Goal: Transaction & Acquisition: Purchase product/service

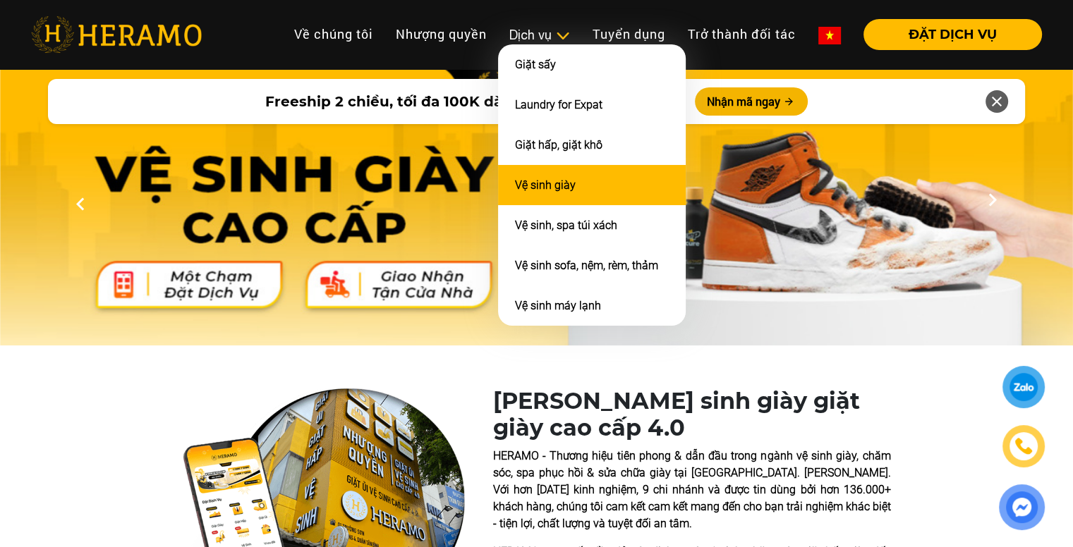
click at [522, 178] on link "Vệ sinh giày" at bounding box center [545, 184] width 61 height 13
click at [576, 185] on li "Vệ sinh giày" at bounding box center [592, 185] width 188 height 40
click at [570, 184] on link "Vệ sinh giày" at bounding box center [545, 184] width 61 height 13
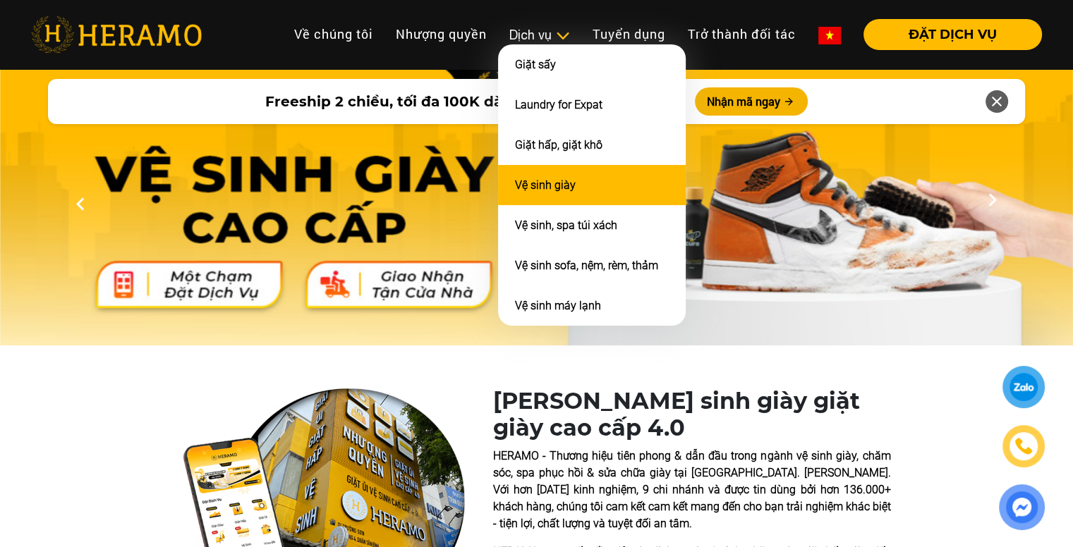
click at [542, 184] on link "Vệ sinh giày" at bounding box center [545, 184] width 61 height 13
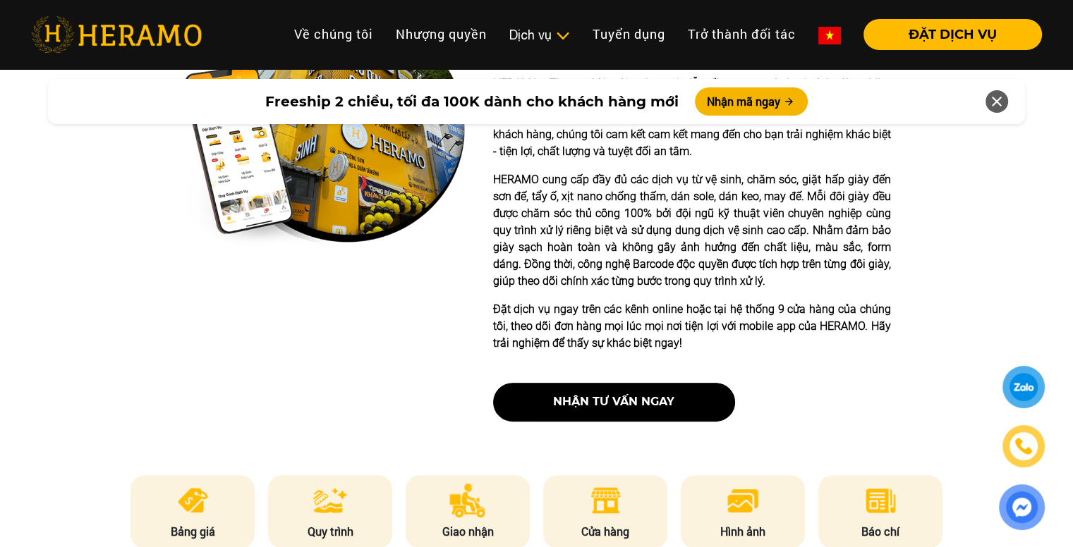
scroll to position [539, 0]
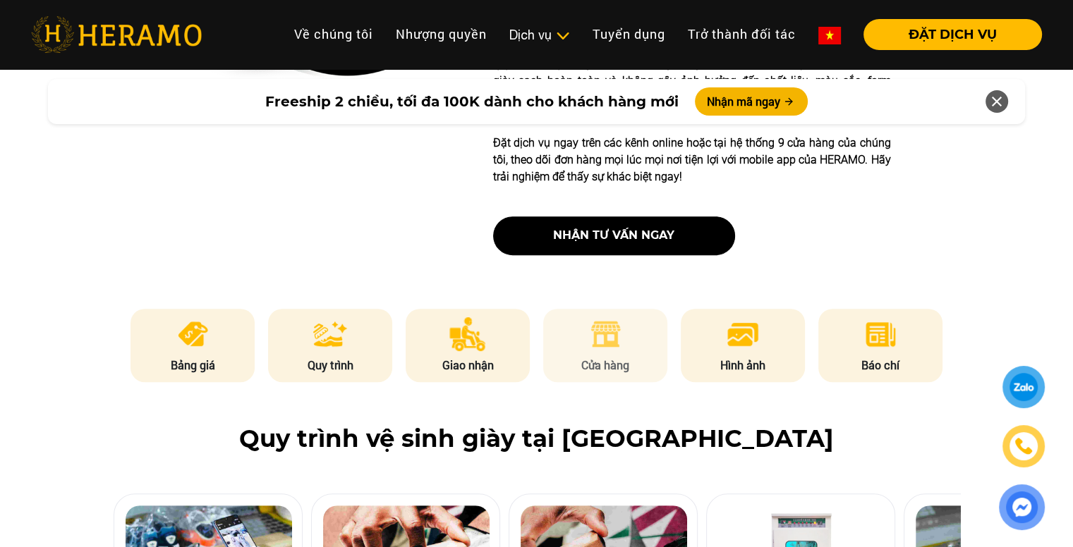
click at [649, 349] on li "Cửa hàng" at bounding box center [605, 345] width 124 height 73
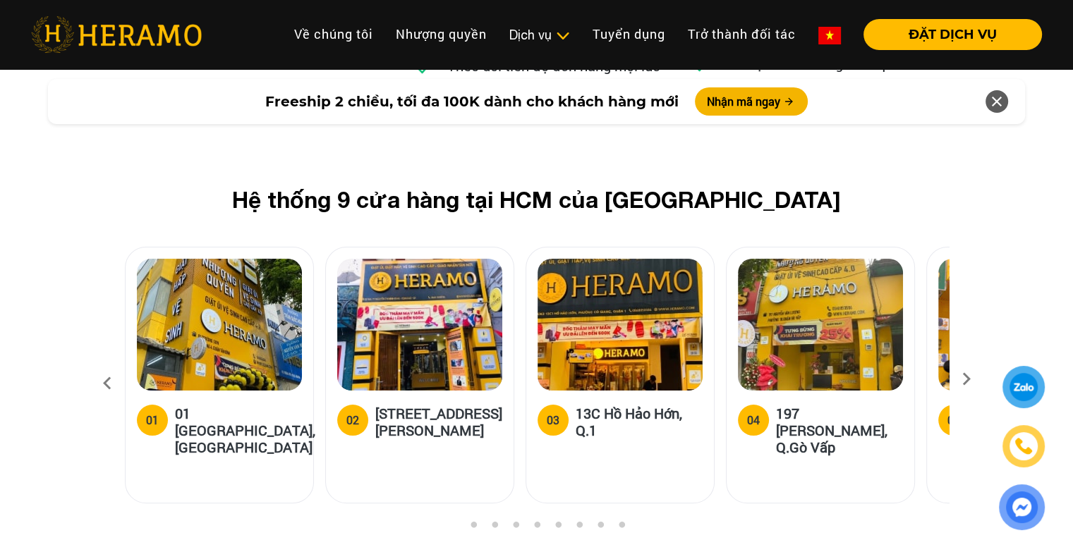
click at [846, 259] on img at bounding box center [820, 325] width 165 height 132
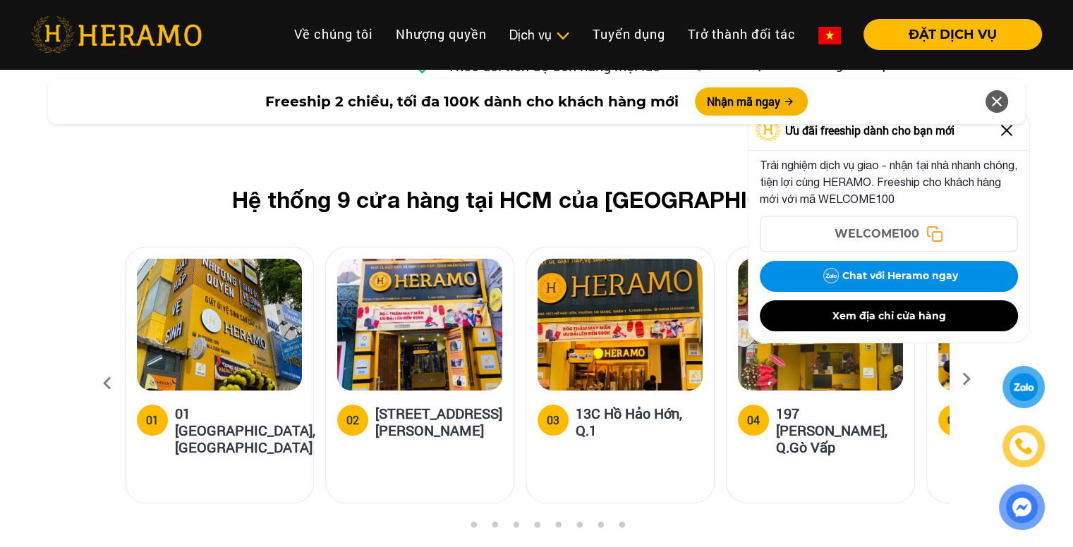
click at [1003, 130] on div "Freeship 2 chiều, tối đa 100K dành cho khách hàng mới Nhận mã ngay" at bounding box center [536, 102] width 1073 height 62
click at [1006, 135] on img at bounding box center [1006, 130] width 23 height 23
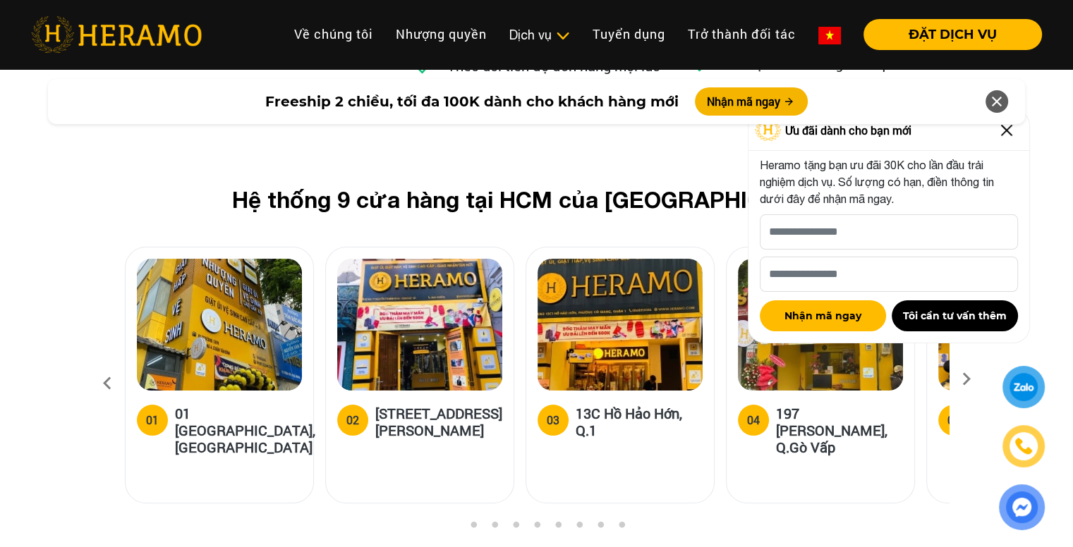
click at [1008, 133] on img at bounding box center [1006, 130] width 23 height 23
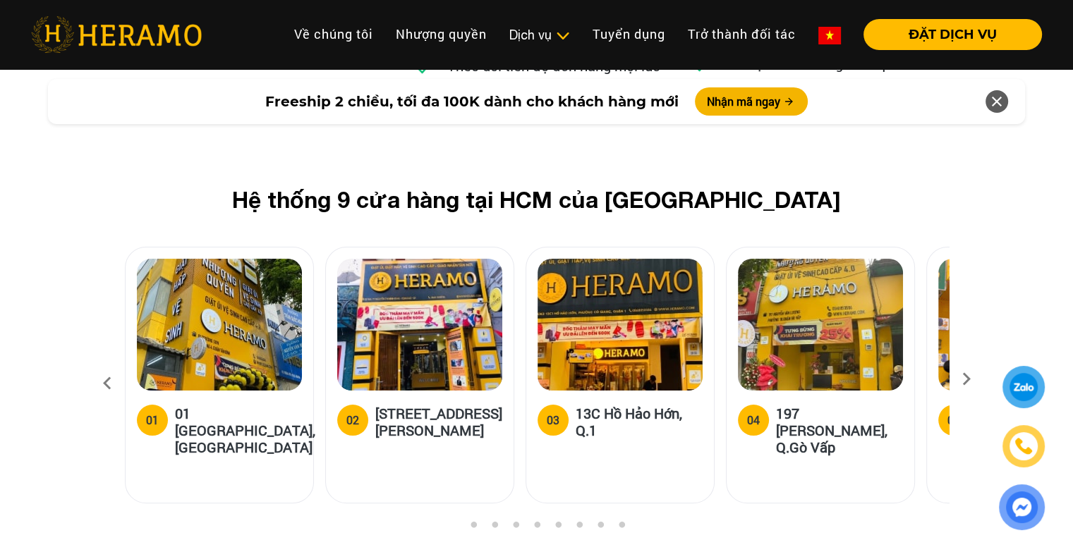
click at [964, 379] on icon at bounding box center [966, 383] width 25 height 9
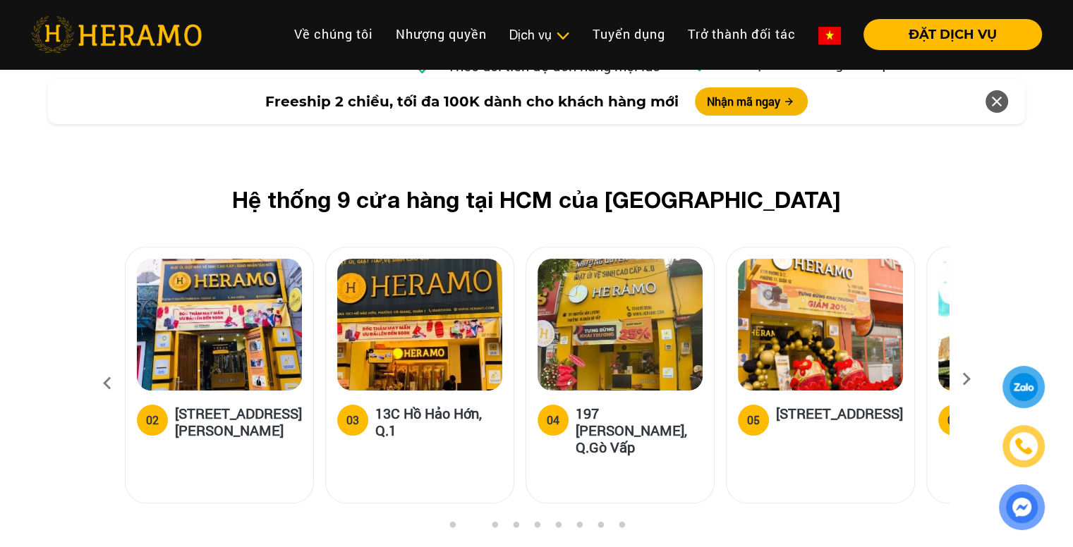
click at [964, 379] on icon at bounding box center [966, 383] width 25 height 9
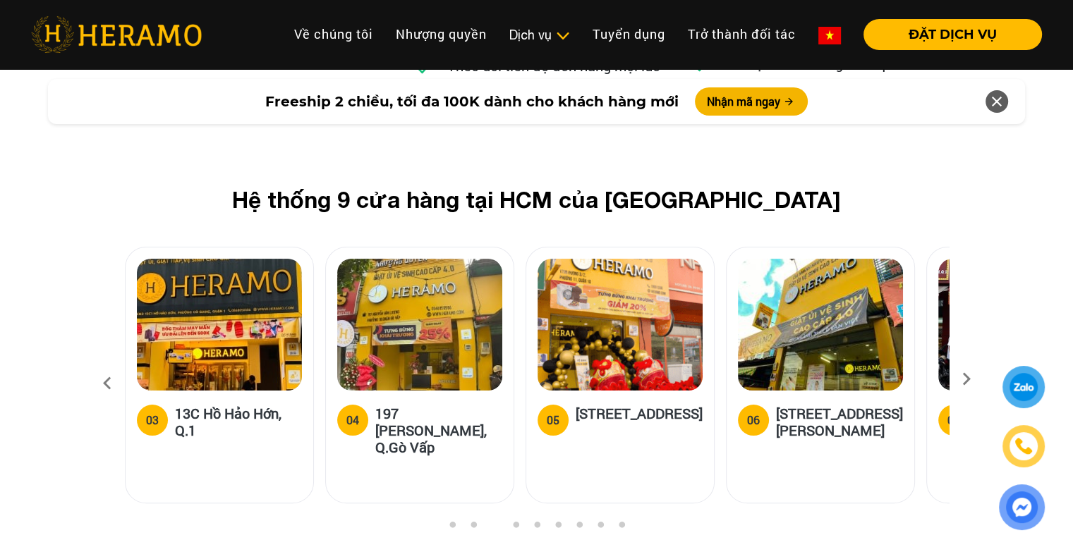
click at [964, 379] on icon at bounding box center [966, 383] width 25 height 9
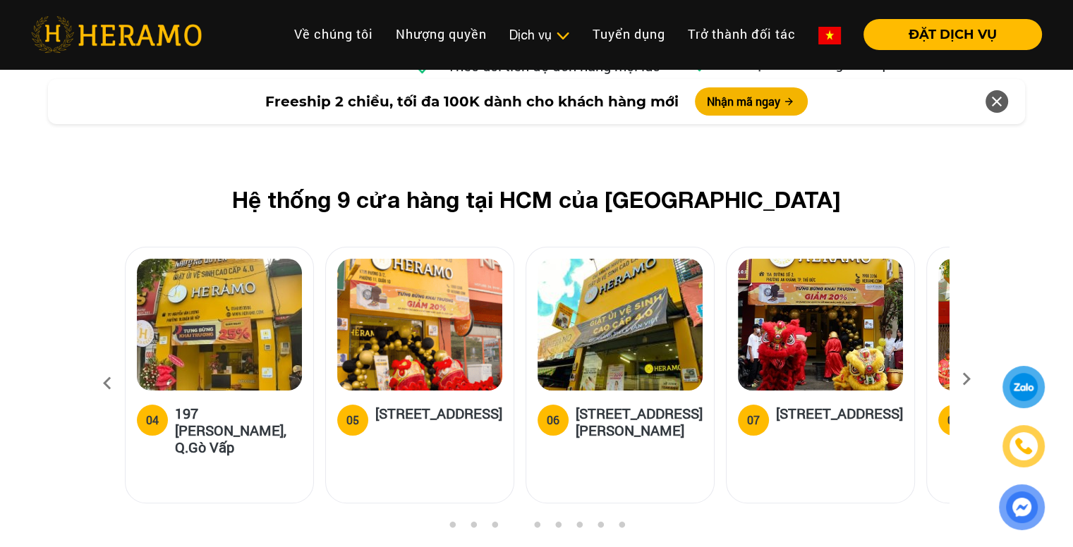
click at [964, 379] on icon at bounding box center [966, 383] width 25 height 9
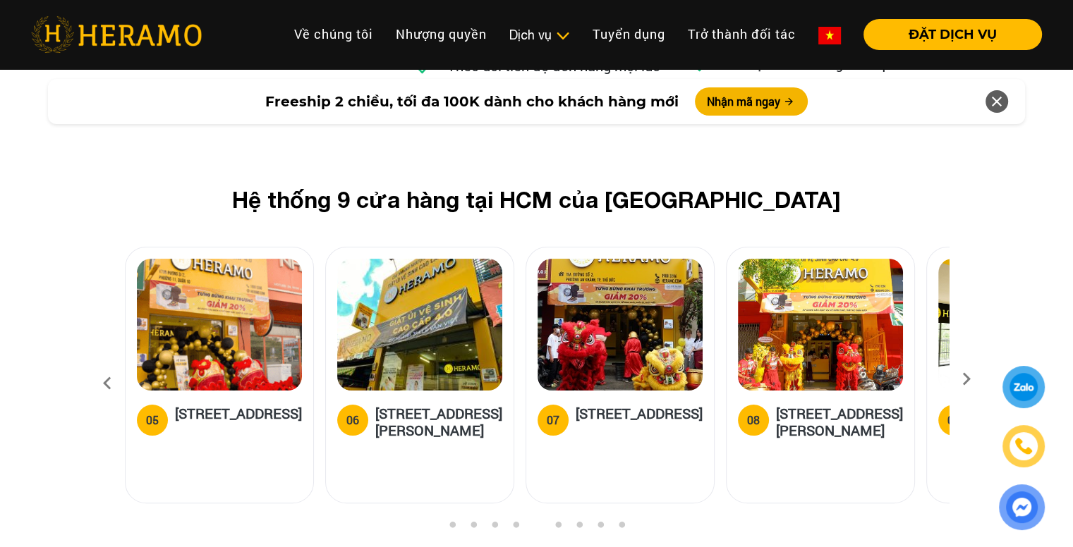
click at [964, 379] on icon at bounding box center [966, 383] width 25 height 9
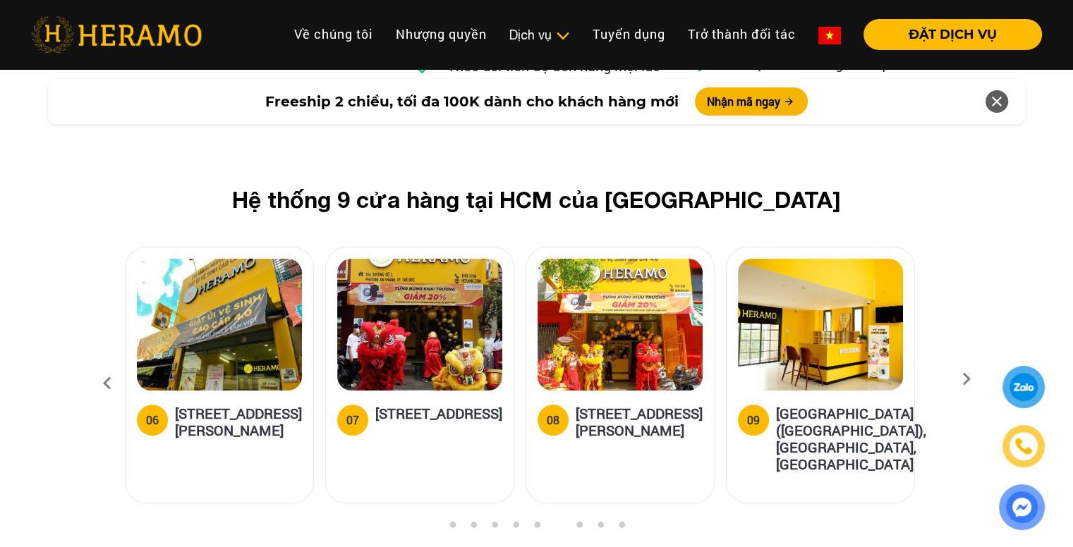
click at [964, 379] on icon at bounding box center [966, 383] width 25 height 9
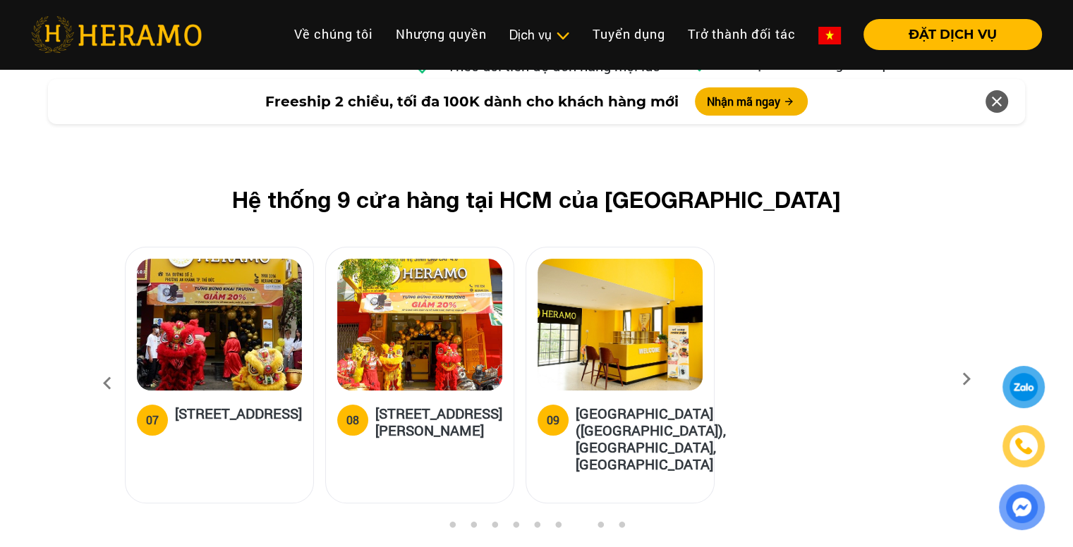
click at [102, 365] on icon at bounding box center [107, 384] width 25 height 38
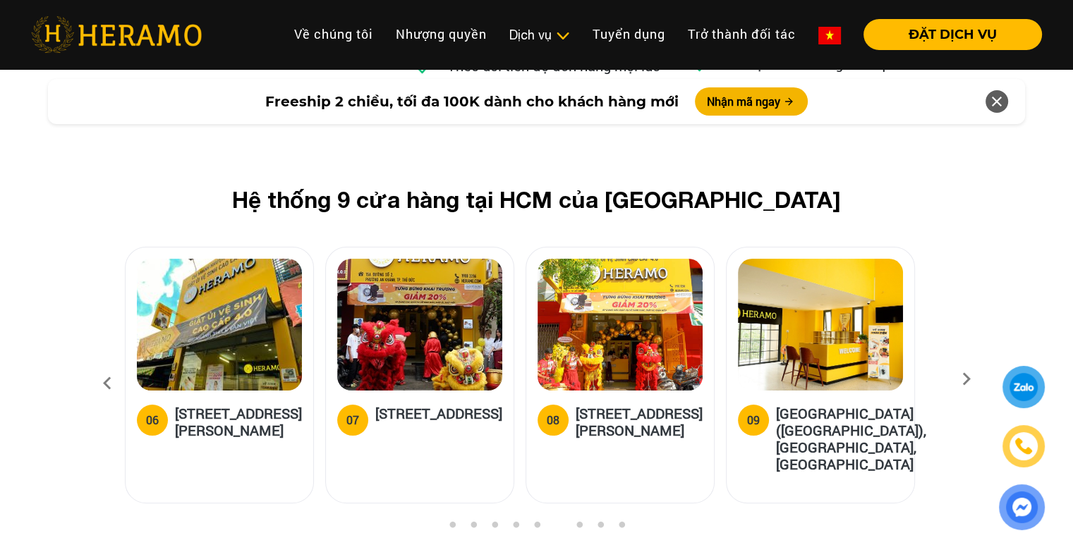
click at [102, 365] on icon at bounding box center [107, 384] width 25 height 38
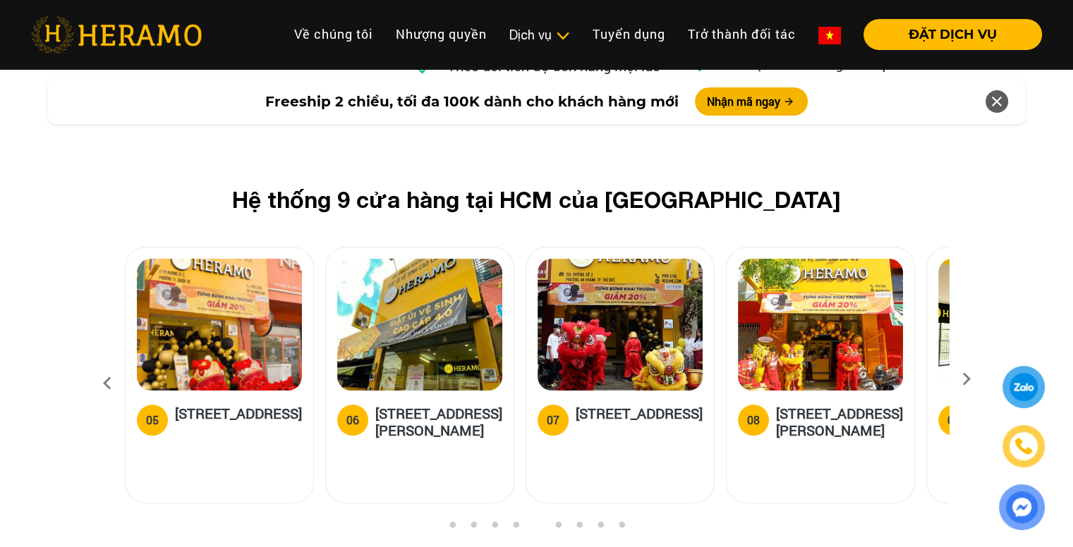
click at [102, 365] on icon at bounding box center [107, 384] width 25 height 38
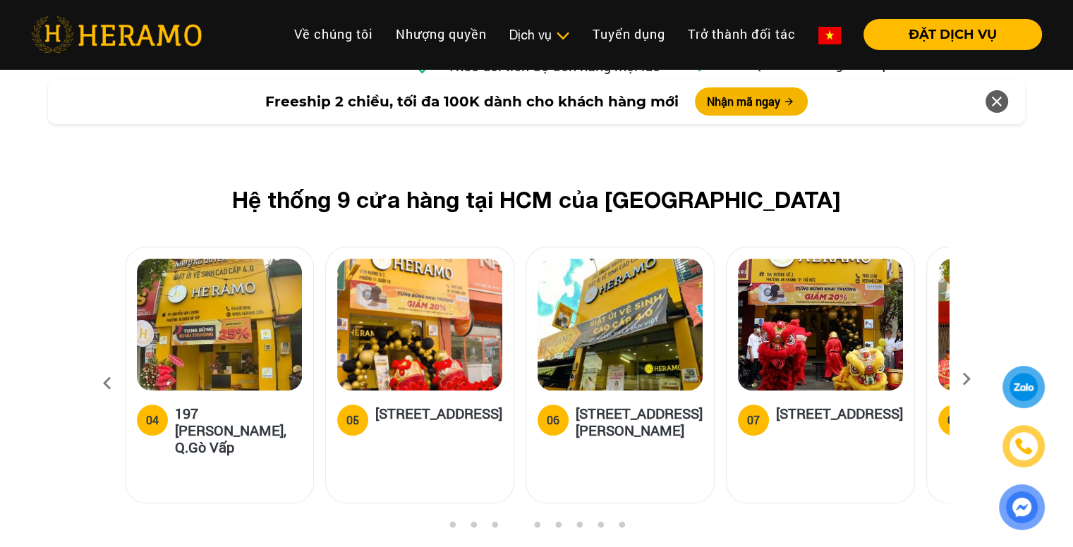
click at [102, 365] on icon at bounding box center [107, 384] width 25 height 38
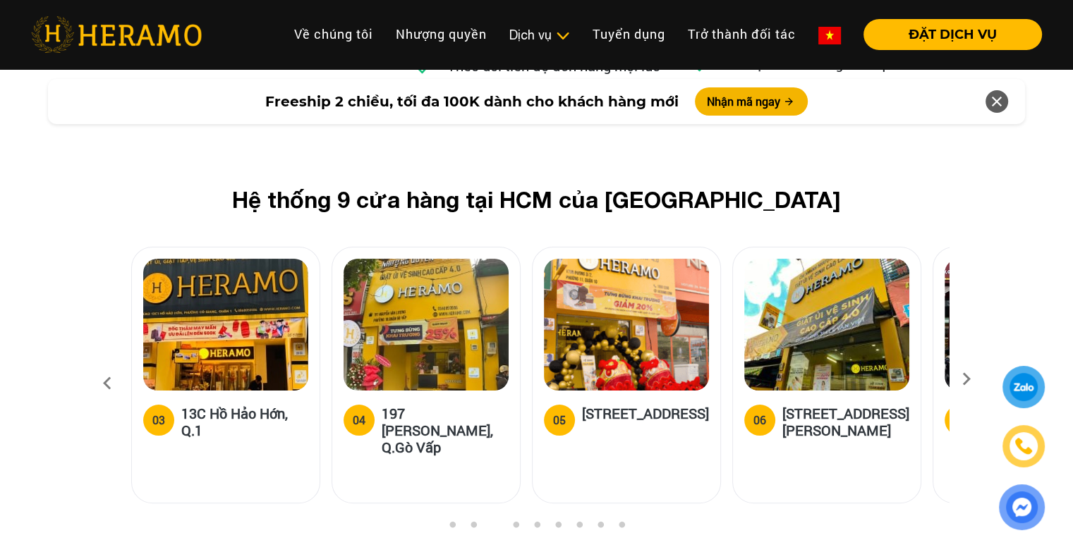
drag, startPoint x: 375, startPoint y: 293, endPoint x: 465, endPoint y: 324, distance: 95.9
click at [465, 405] on div "04 197 [PERSON_NAME], Q.Gò Vấp" at bounding box center [425, 434] width 165 height 59
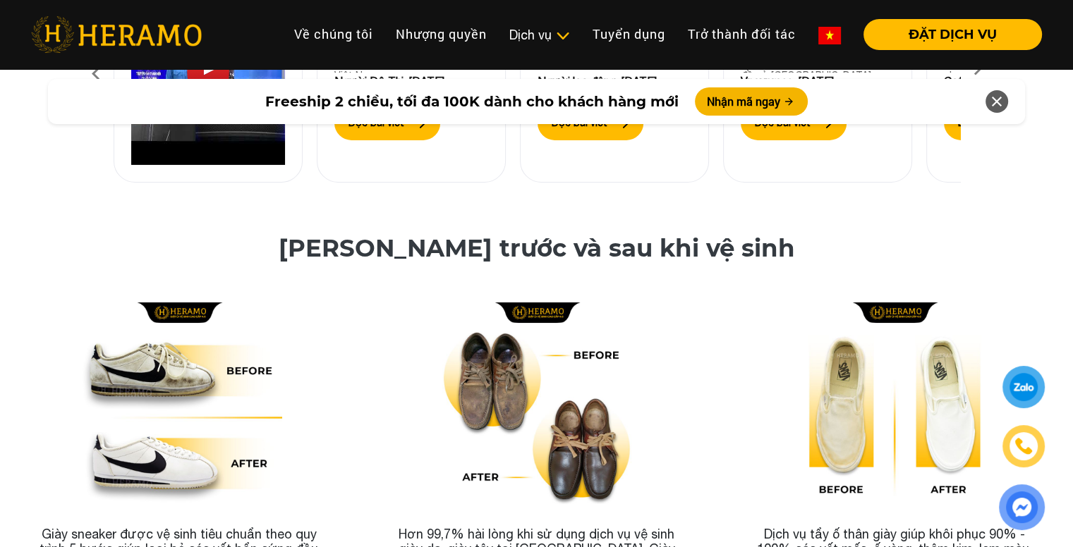
scroll to position [4545, 0]
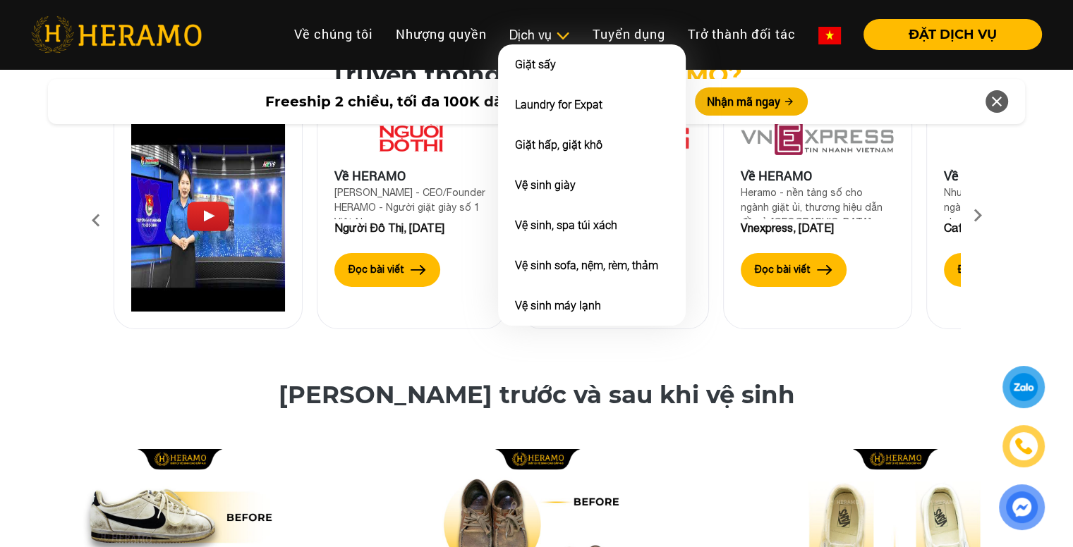
drag, startPoint x: 547, startPoint y: 46, endPoint x: 560, endPoint y: 33, distance: 18.5
click at [560, 33] on li "Dịch vụ Dịch vụ Giặt sấy Laundry for Expat Giặt hấp, giặt khô Vệ sinh giày Vệ s…" at bounding box center [539, 34] width 83 height 31
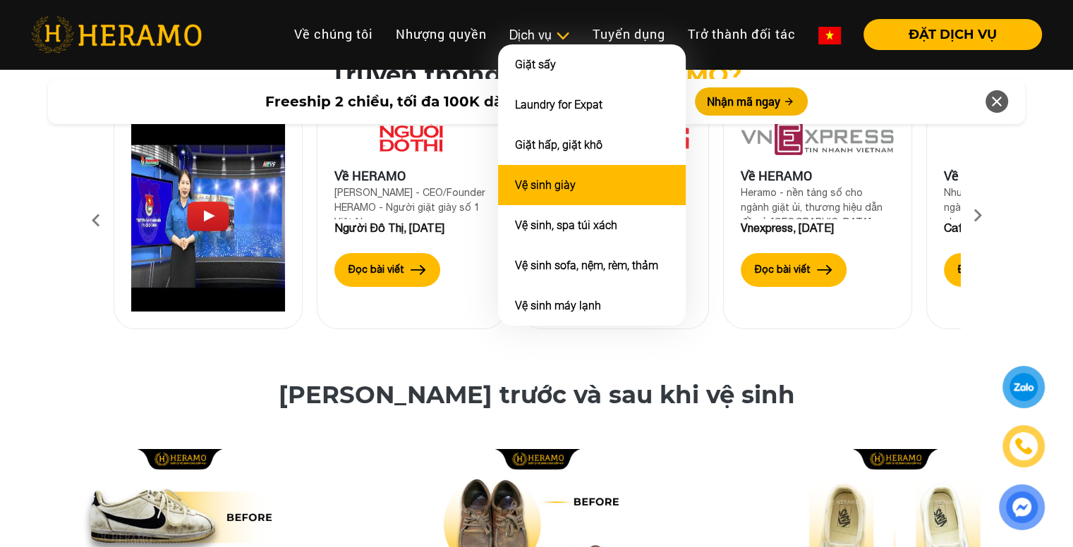
click at [542, 173] on li "Vệ sinh giày" at bounding box center [592, 185] width 188 height 40
click at [567, 178] on link "Vệ sinh giày" at bounding box center [545, 184] width 61 height 13
click at [547, 182] on link "Vệ sinh giày" at bounding box center [545, 184] width 61 height 13
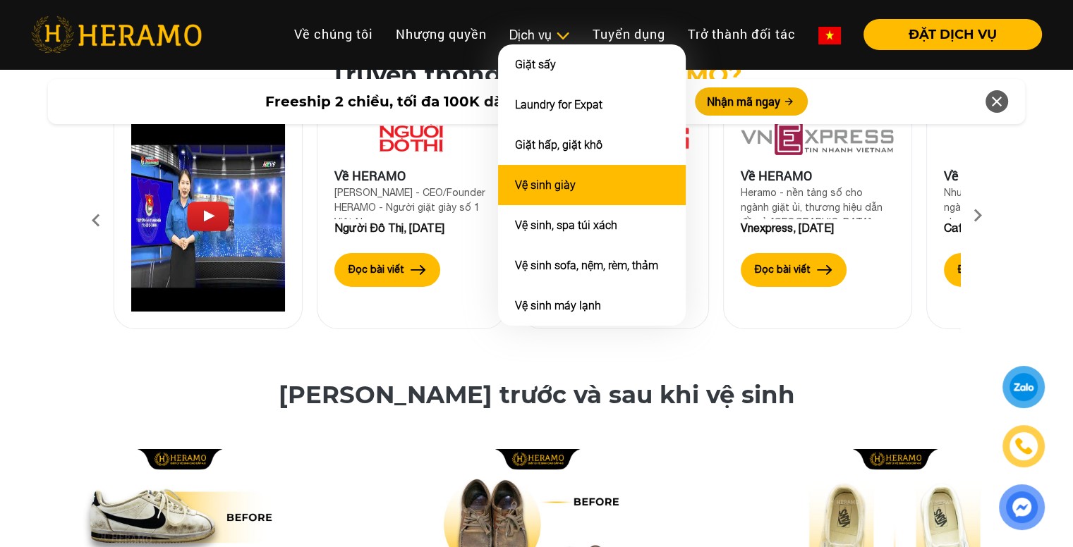
click at [547, 182] on link "Vệ sinh giày" at bounding box center [545, 184] width 61 height 13
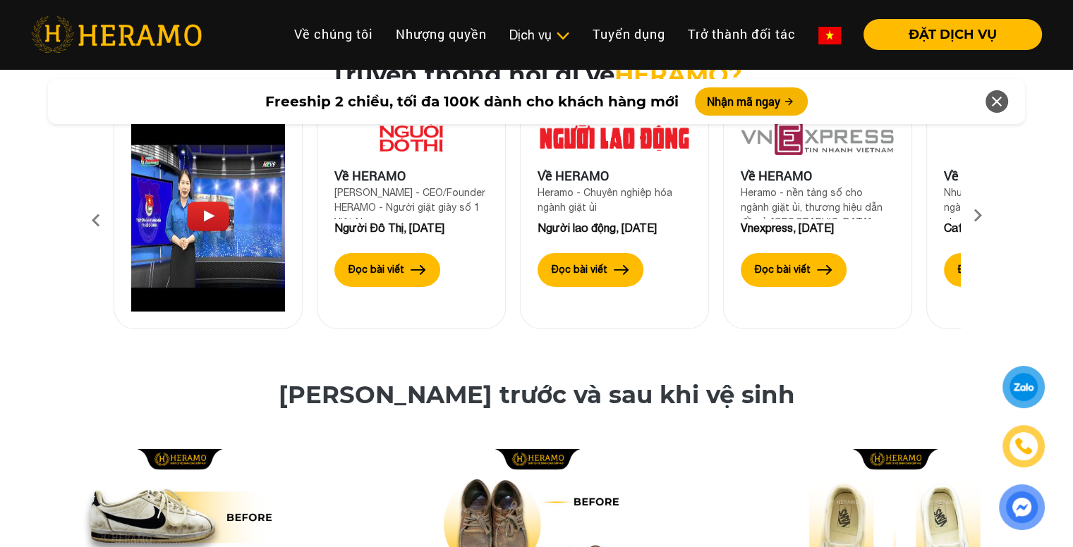
scroll to position [0, 0]
